Goal: Task Accomplishment & Management: Complete application form

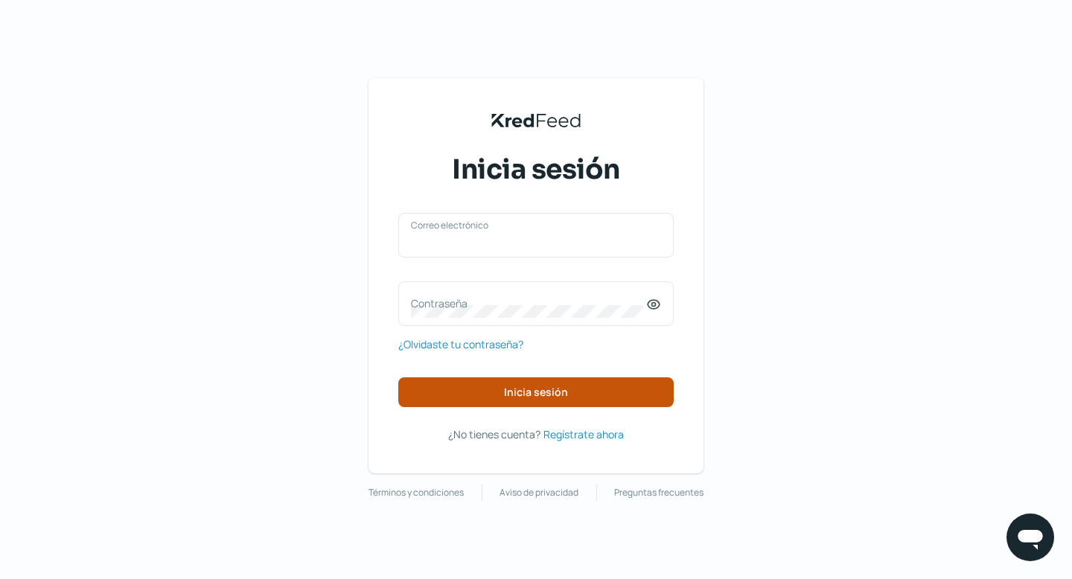
type input "[PERSON_NAME][EMAIL_ADDRESS]"
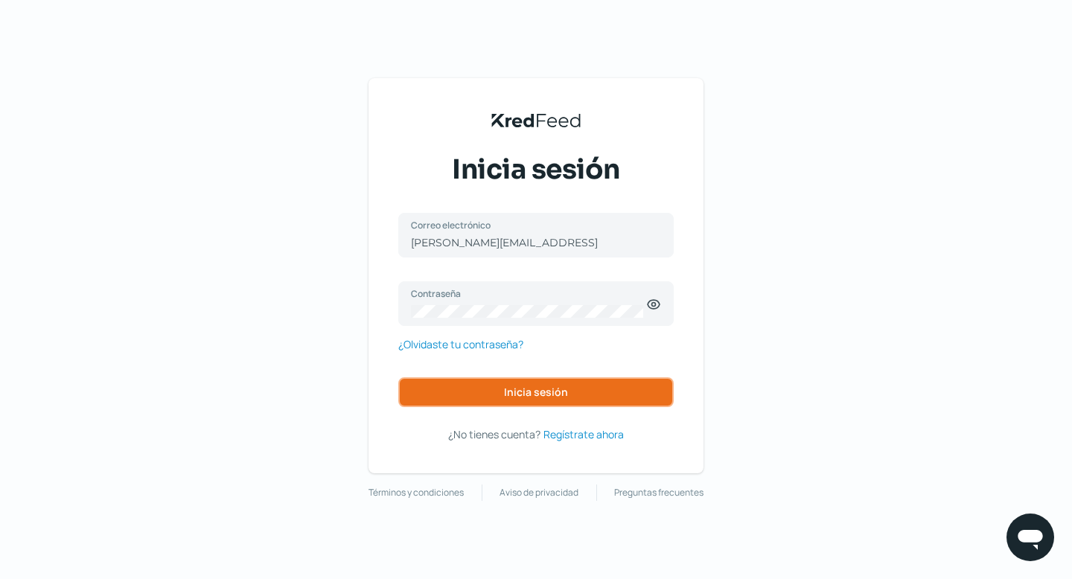
click at [532, 391] on span "Inicia sesión" at bounding box center [536, 392] width 64 height 10
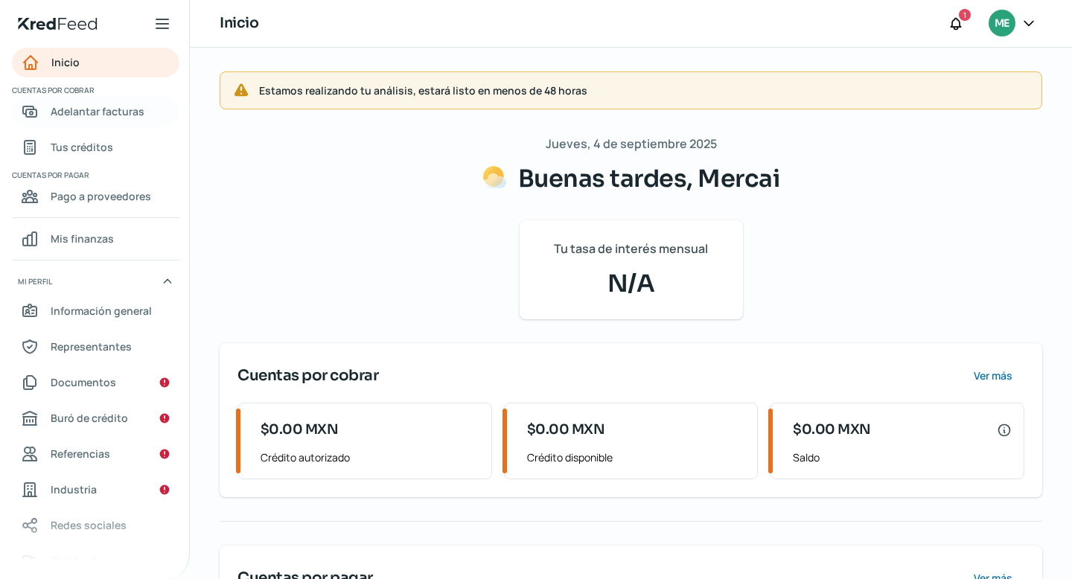
click at [104, 116] on span "Adelantar facturas" at bounding box center [98, 111] width 94 height 19
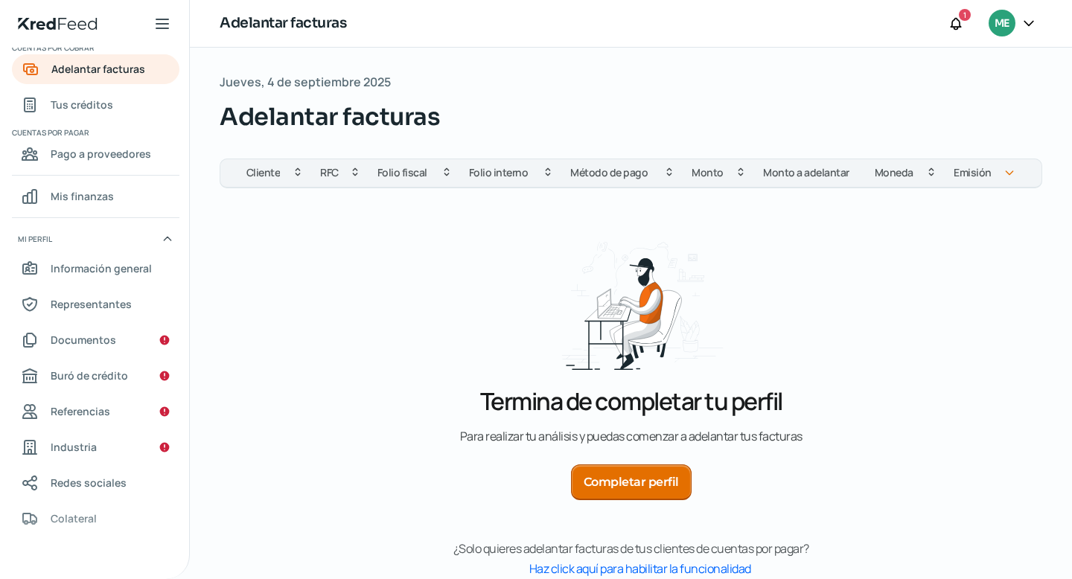
scroll to position [51, 0]
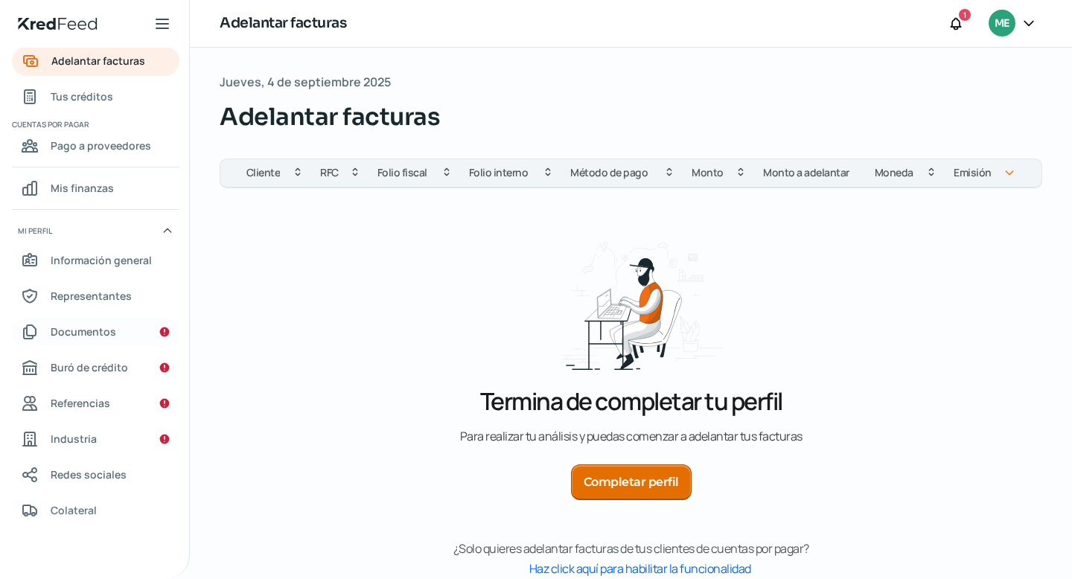
click at [103, 333] on span "Documentos" at bounding box center [84, 331] width 66 height 19
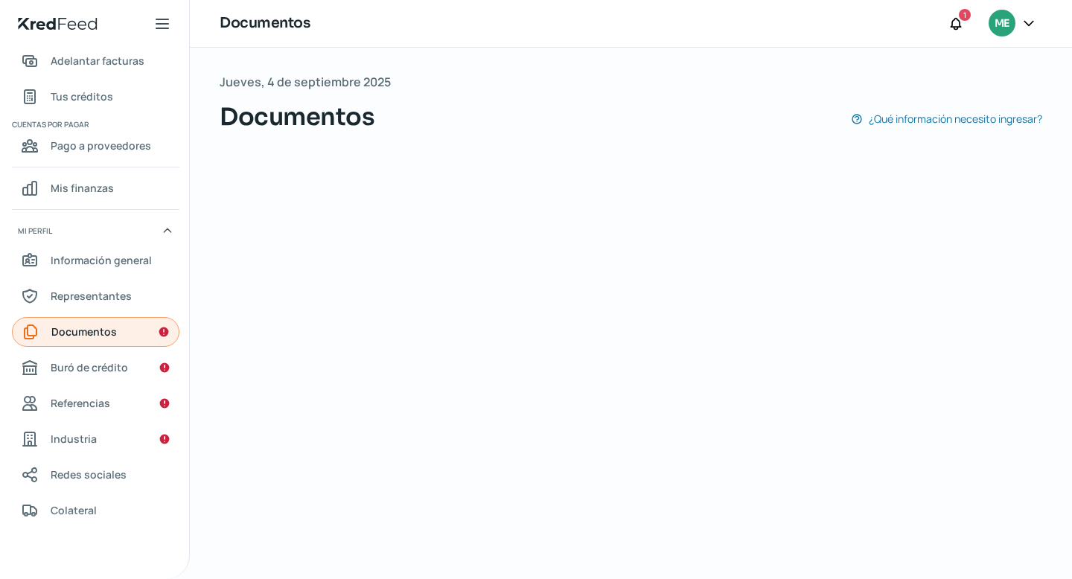
scroll to position [50, 0]
type input "CSF MRC [DATE].pdf"
type input "logo MERCAI.png"
type input "2023.09 Financial Statements - BS.pdf"
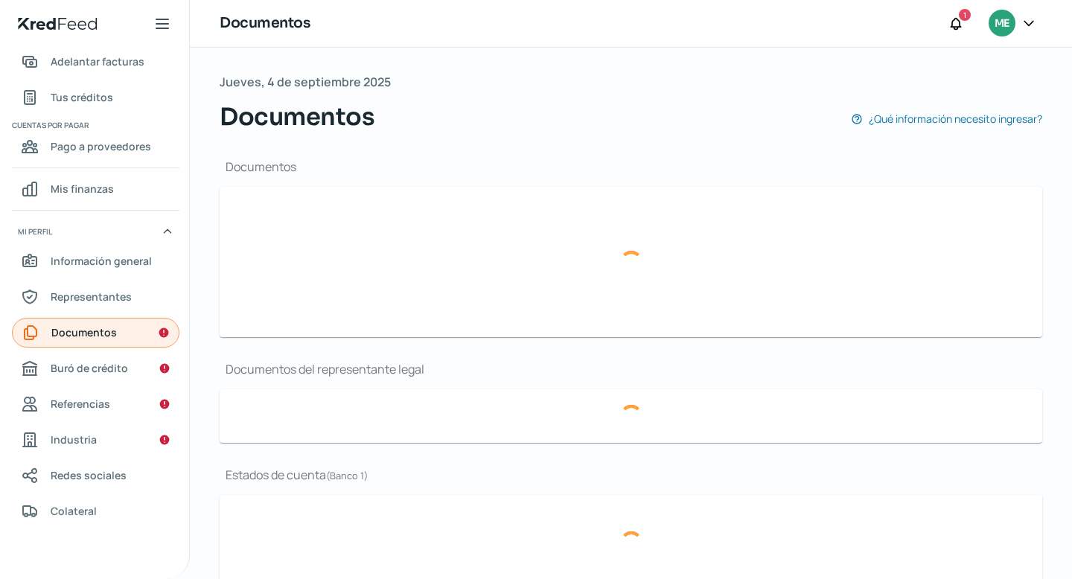
type input "Acta Constitutiva y Poder Mercai.pdf"
type input "2023.09 Financial Statements - Summary.pdf"
type input "2023.08 Financial Statements - Summary (1).pdf"
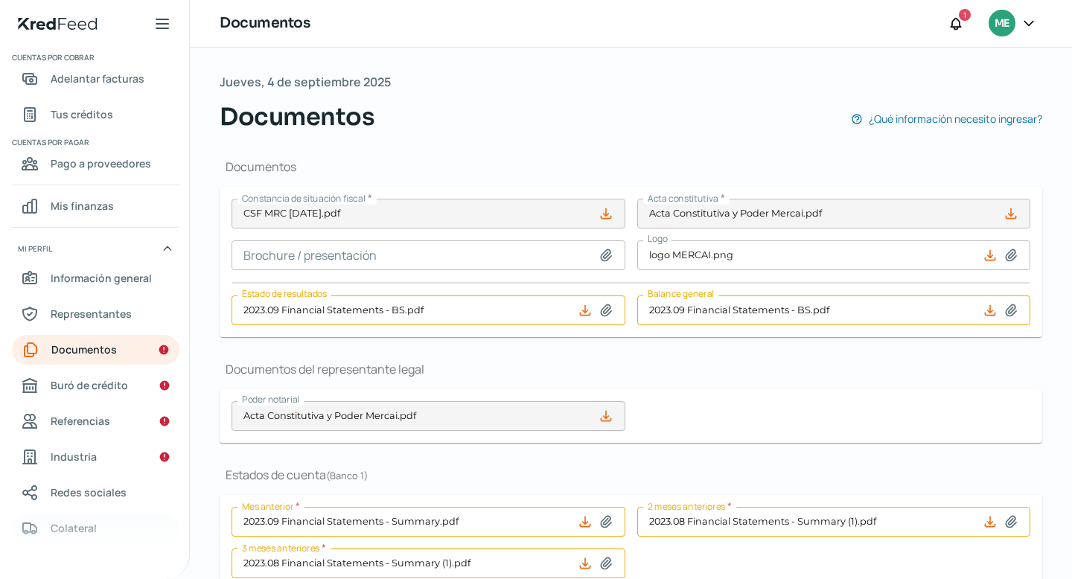
scroll to position [0, 0]
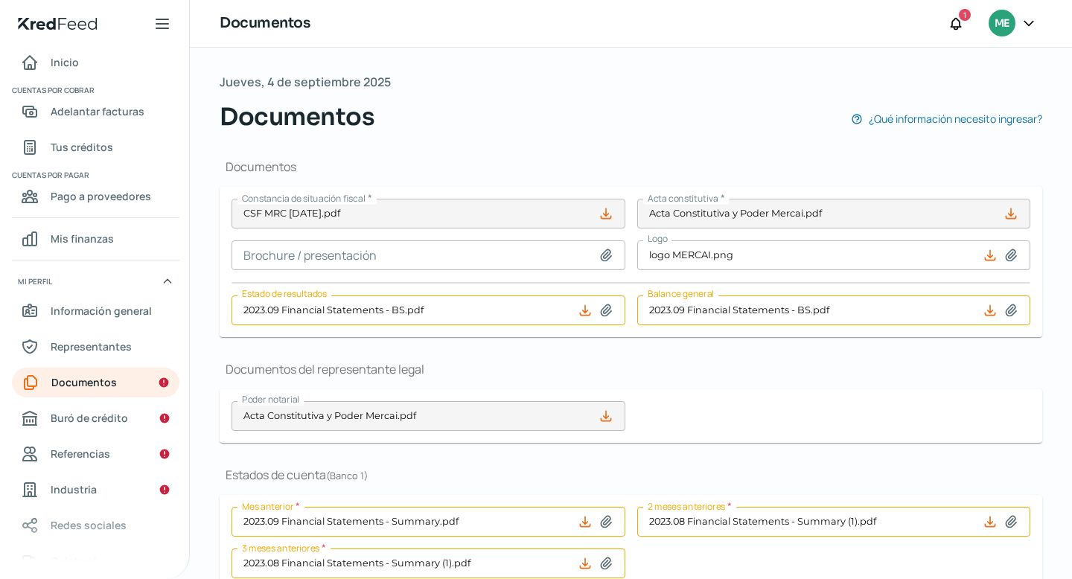
click at [163, 25] on icon at bounding box center [162, 24] width 18 height 18
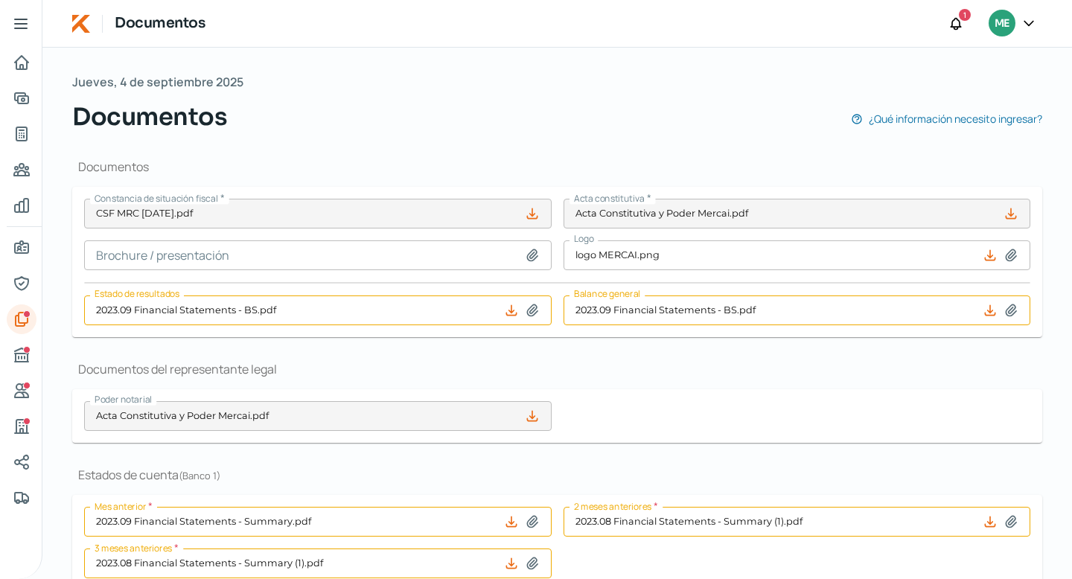
click at [19, 28] on icon at bounding box center [21, 23] width 12 height 9
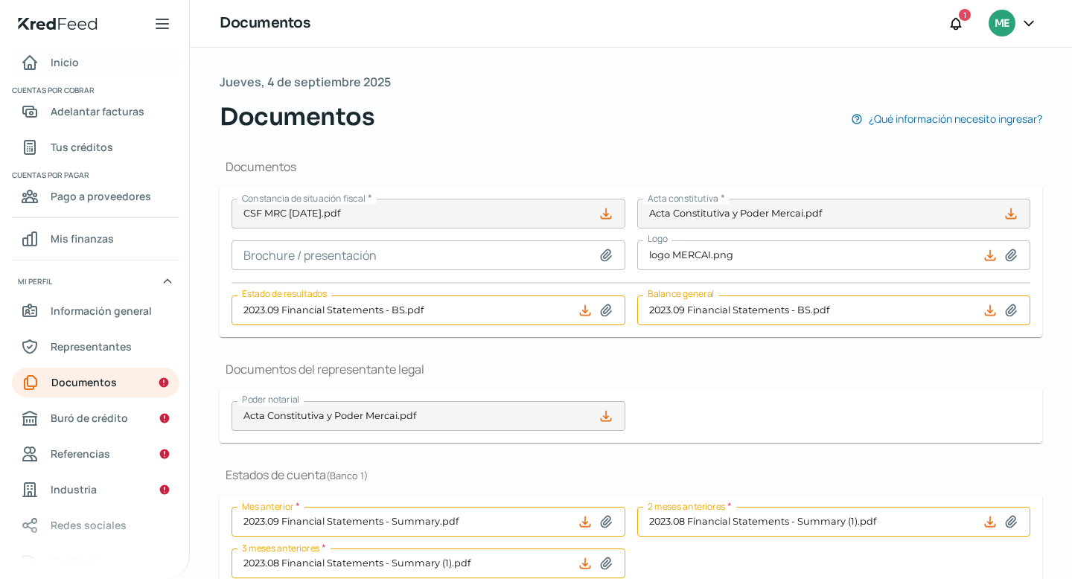
click at [62, 65] on span "Inicio" at bounding box center [65, 62] width 28 height 19
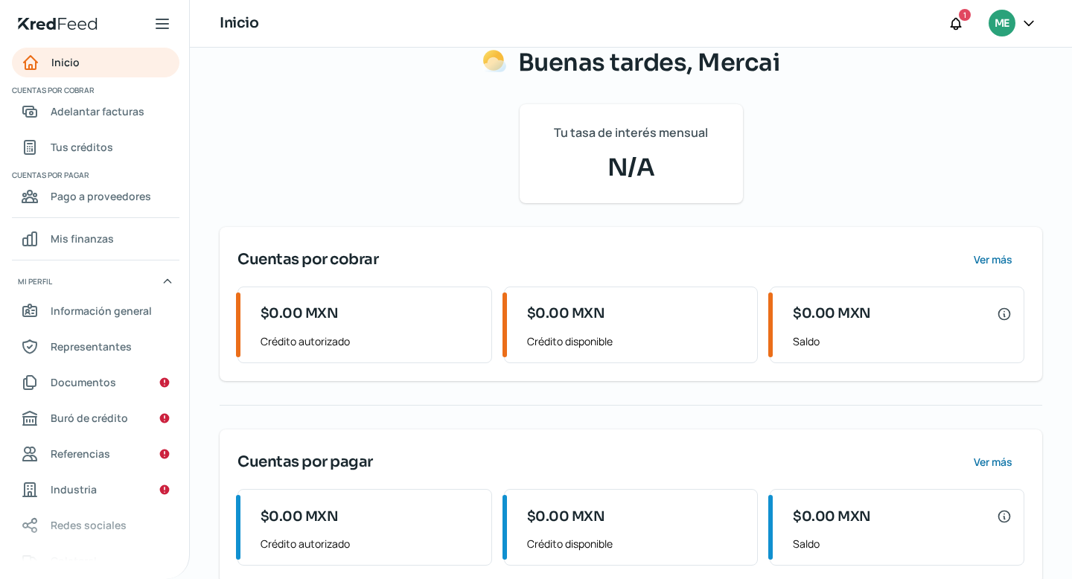
scroll to position [144, 0]
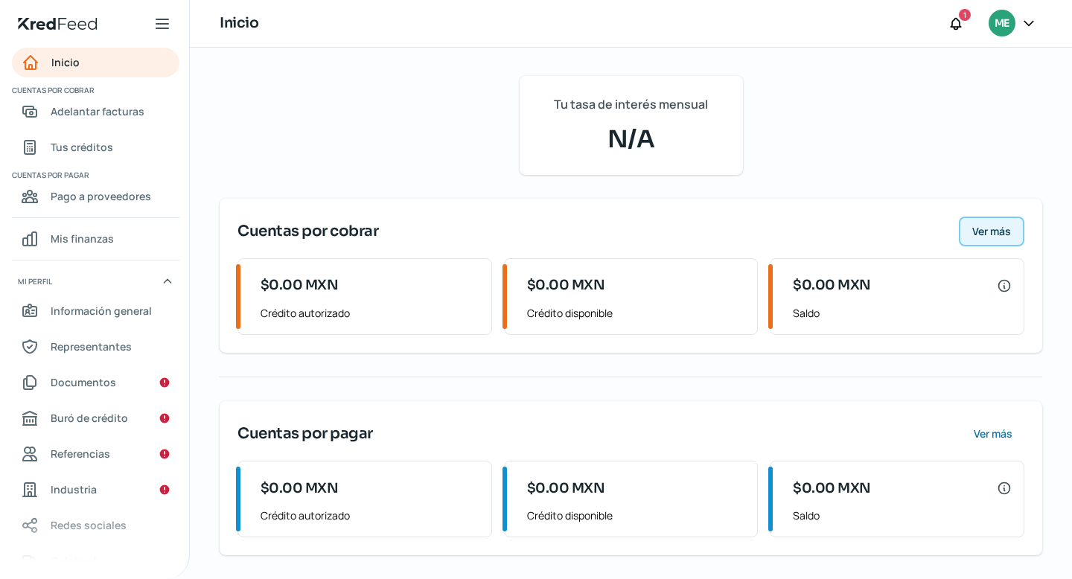
click at [981, 232] on span "Ver más" at bounding box center [991, 231] width 39 height 10
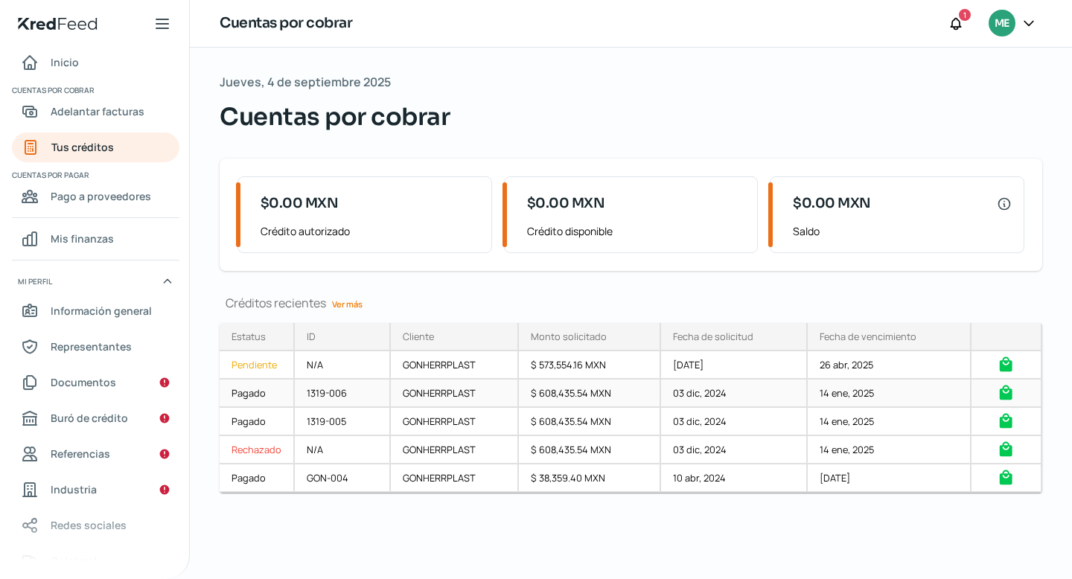
click at [368, 402] on div "1319-006" at bounding box center [343, 394] width 96 height 28
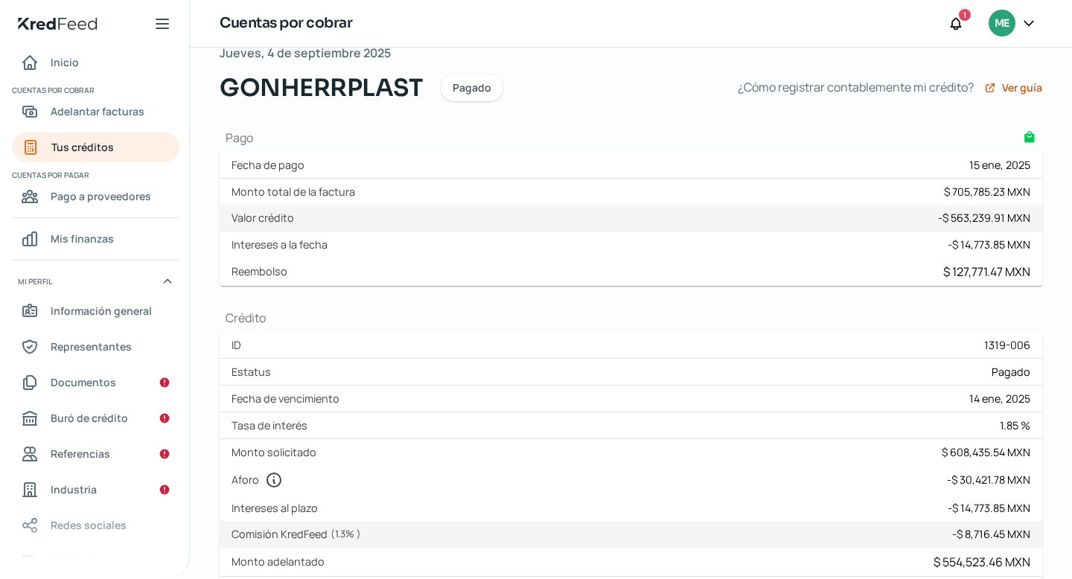
scroll to position [10, 0]
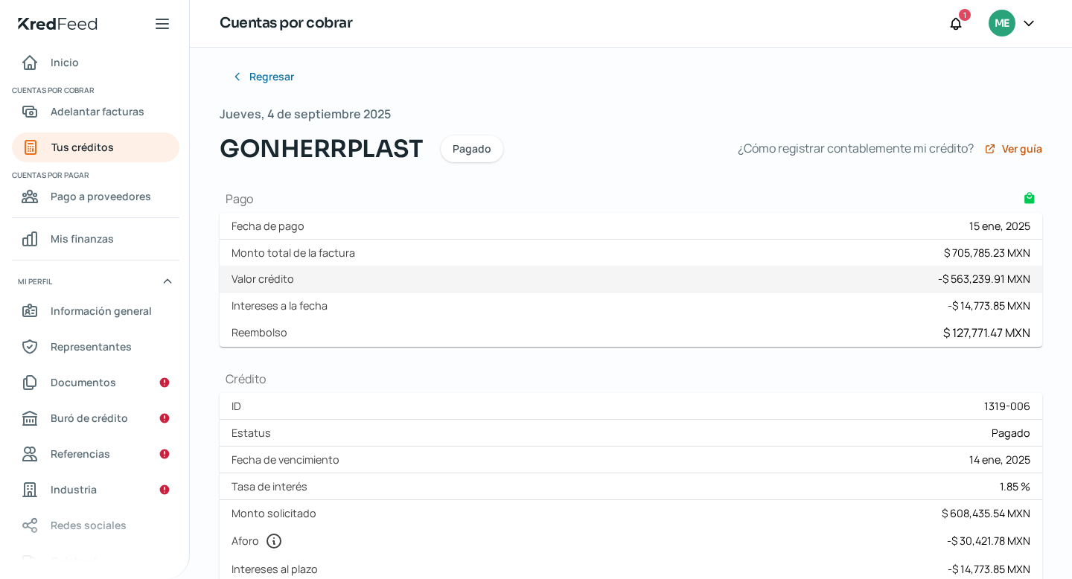
drag, startPoint x: 928, startPoint y: 335, endPoint x: 1000, endPoint y: 333, distance: 72.3
click at [1000, 333] on div "Reembolso $ 127,771.47 MXN" at bounding box center [631, 333] width 823 height 28
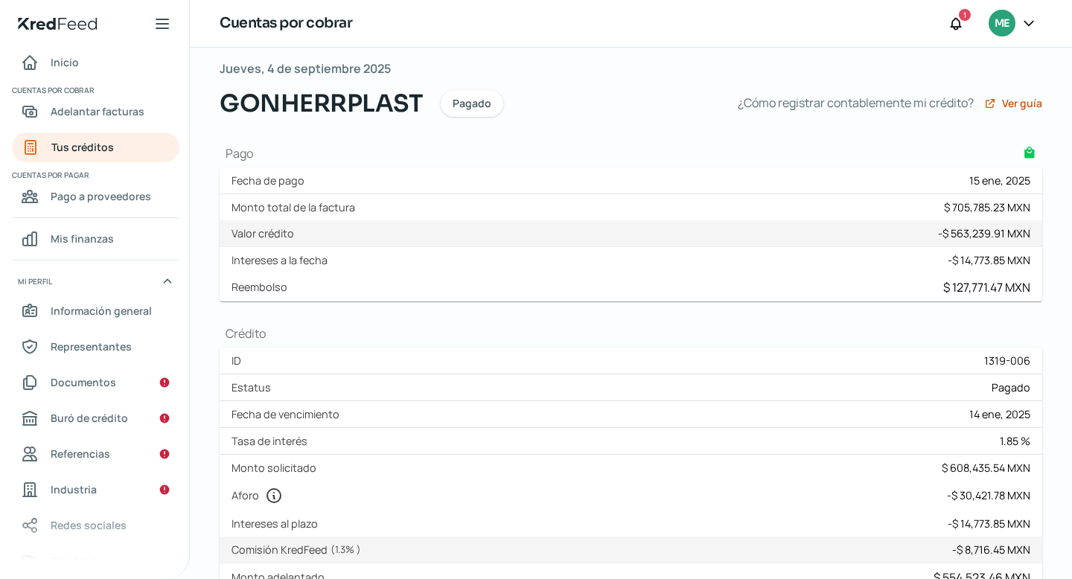
scroll to position [51, 0]
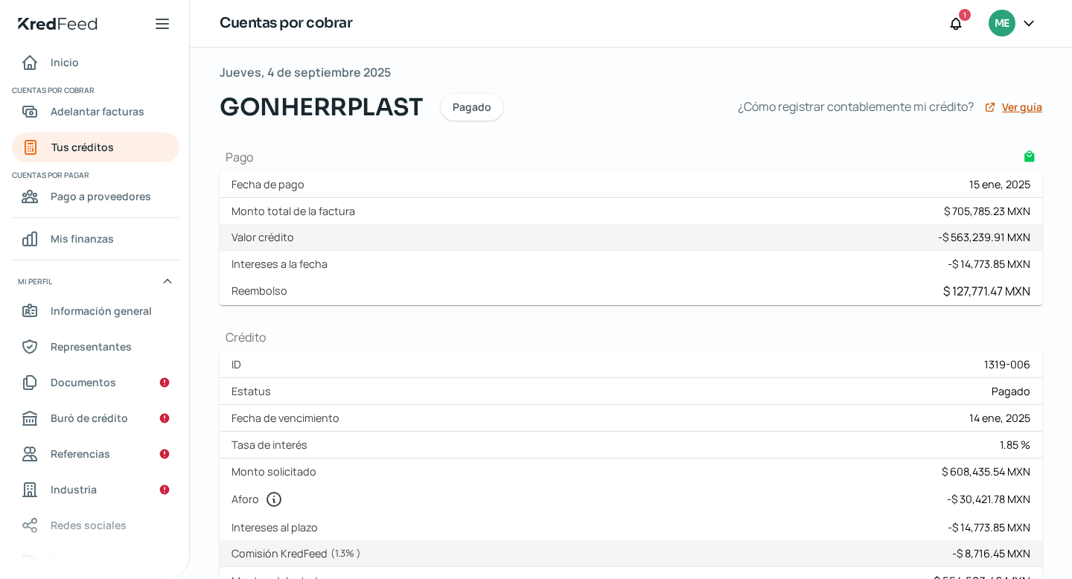
click at [1010, 109] on span "Ver guía" at bounding box center [1022, 107] width 40 height 10
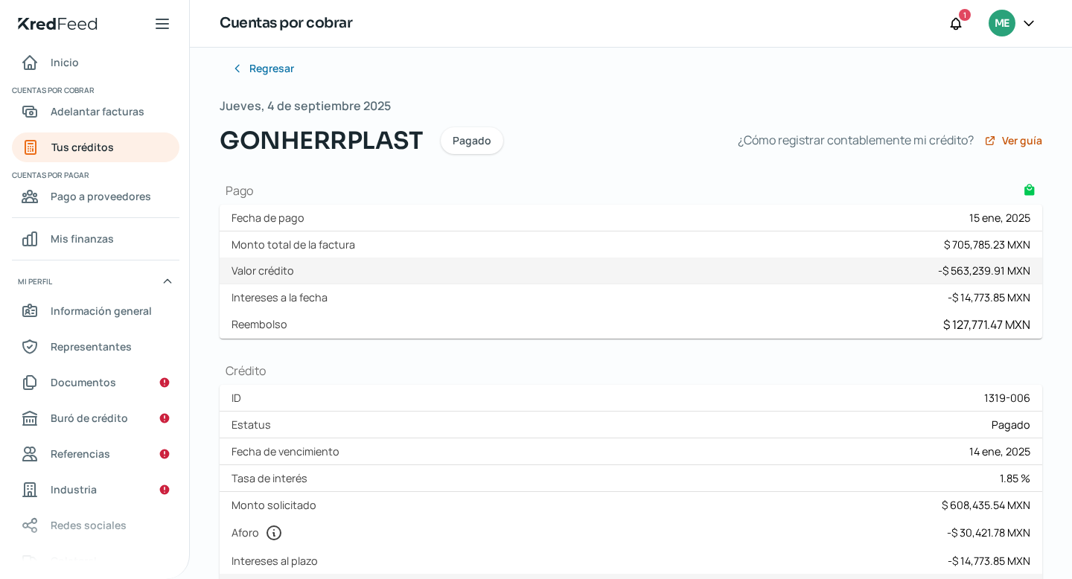
scroll to position [0, 0]
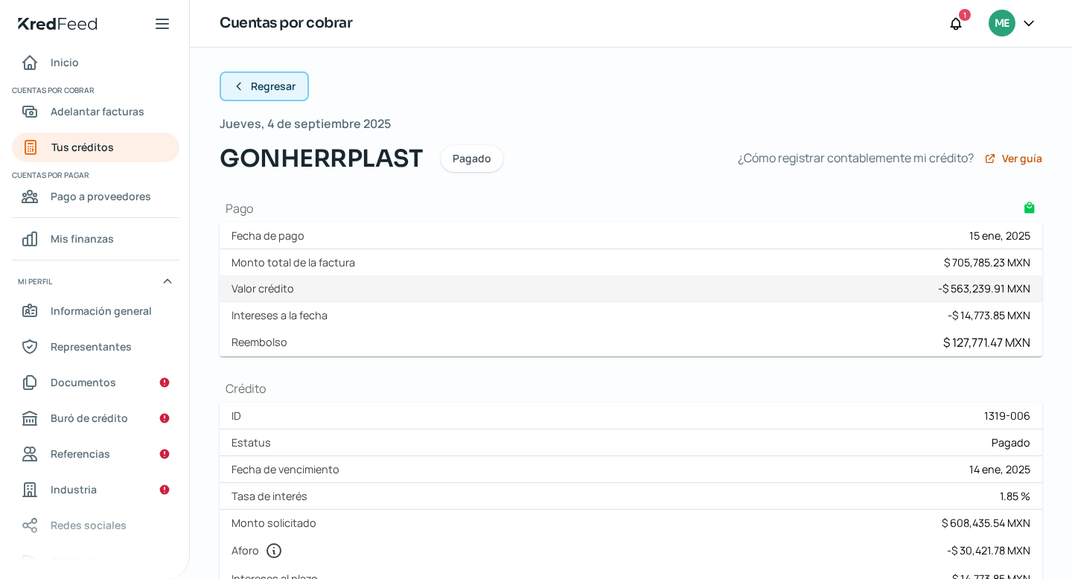
click at [263, 86] on span "Regresar" at bounding box center [273, 86] width 45 height 10
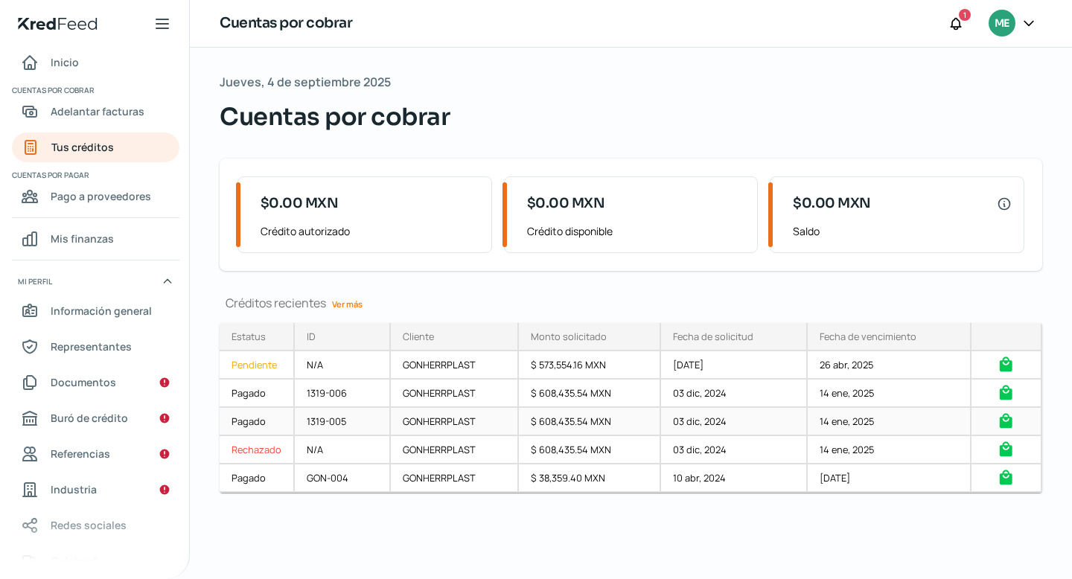
click at [341, 421] on div "1319-005" at bounding box center [343, 422] width 96 height 28
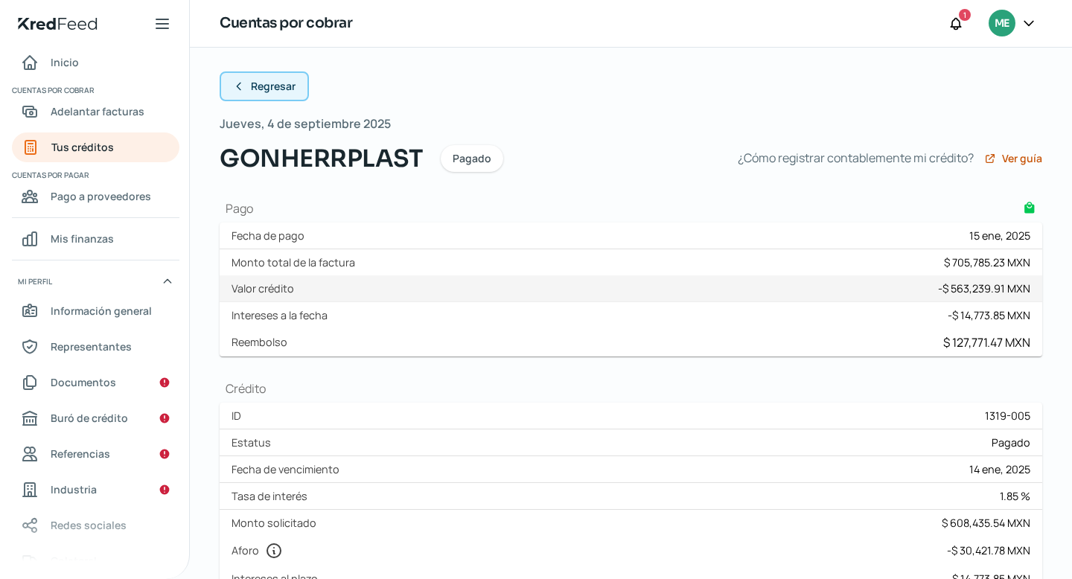
click at [284, 92] on span "Regresar" at bounding box center [273, 86] width 45 height 10
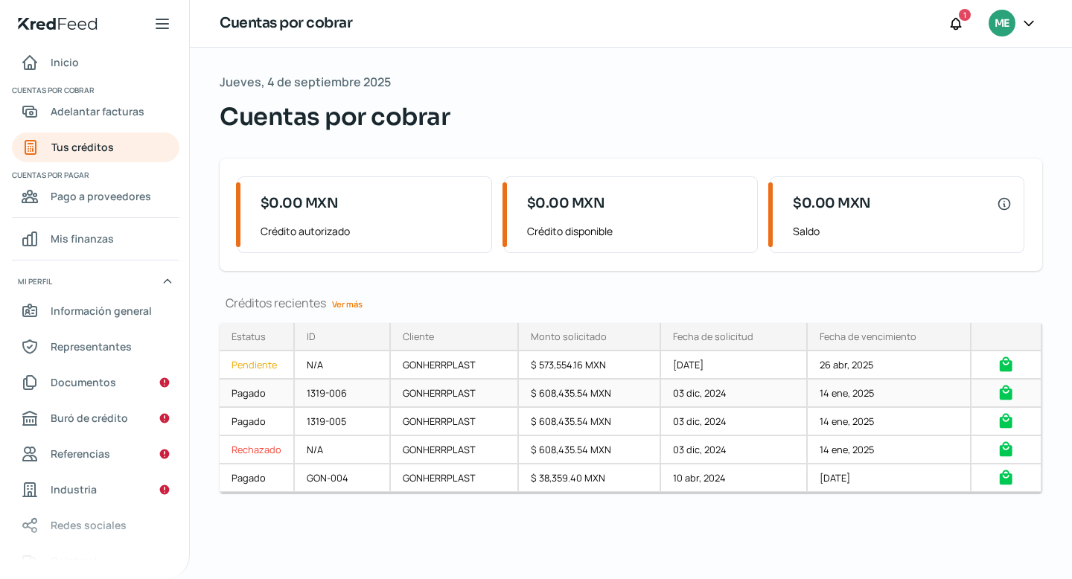
click at [319, 396] on div "1319-006" at bounding box center [343, 394] width 96 height 28
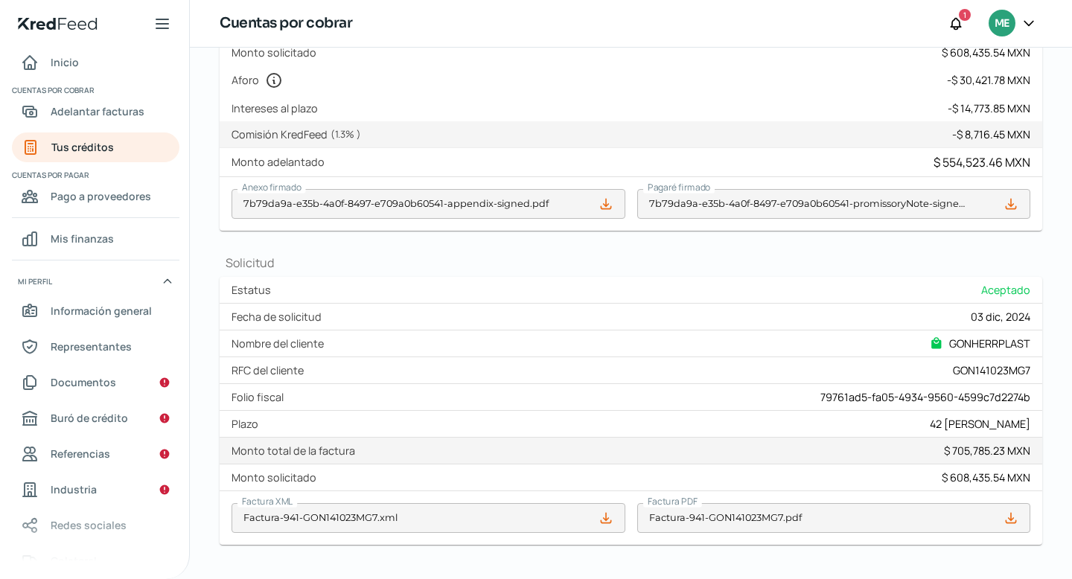
scroll to position [534, 0]
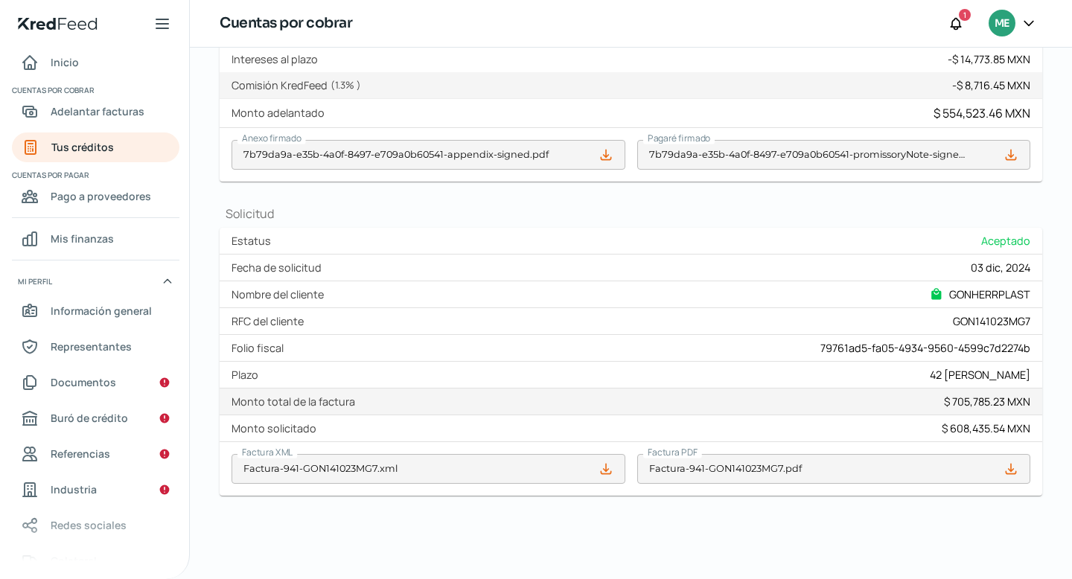
click at [1004, 469] on icon at bounding box center [1011, 469] width 15 height 15
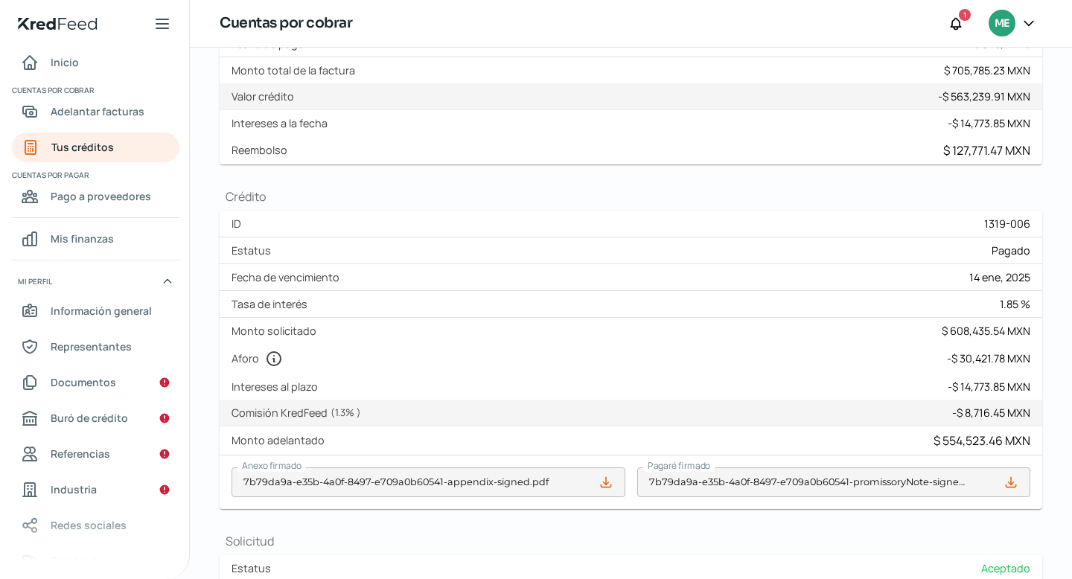
scroll to position [185, 0]
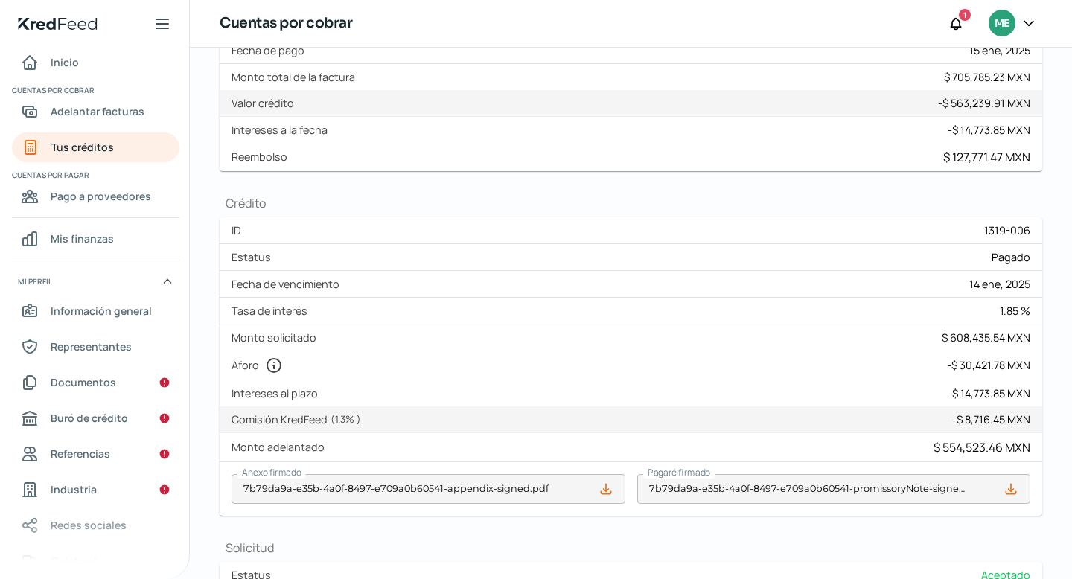
drag, startPoint x: 997, startPoint y: 160, endPoint x: 972, endPoint y: 160, distance: 25.3
click at [972, 160] on div "$ 127,771.47 MXN" at bounding box center [986, 157] width 87 height 16
